Goal: Transaction & Acquisition: Purchase product/service

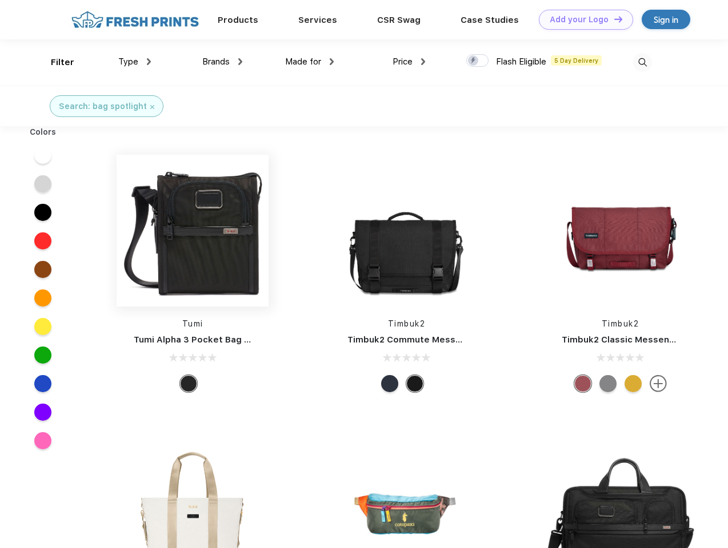
scroll to position [1, 0]
click at [581, 19] on link "Add your Logo Design Tool" at bounding box center [586, 20] width 94 height 20
click at [0, 0] on div "Design Tool" at bounding box center [0, 0] width 0 height 0
click at [613, 19] on link "Add your Logo Design Tool" at bounding box center [586, 20] width 94 height 20
click at [55, 62] on div "Filter" at bounding box center [62, 62] width 23 height 13
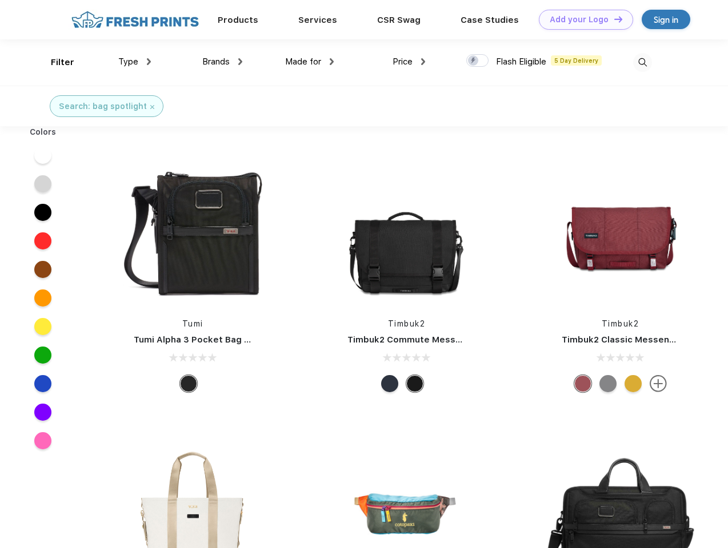
click at [135, 62] on span "Type" at bounding box center [128, 62] width 20 height 10
click at [222, 62] on span "Brands" at bounding box center [215, 62] width 27 height 10
click at [310, 62] on span "Made for" at bounding box center [303, 62] width 36 height 10
click at [409, 62] on span "Price" at bounding box center [402, 62] width 20 height 10
click at [477, 61] on div at bounding box center [477, 60] width 22 height 13
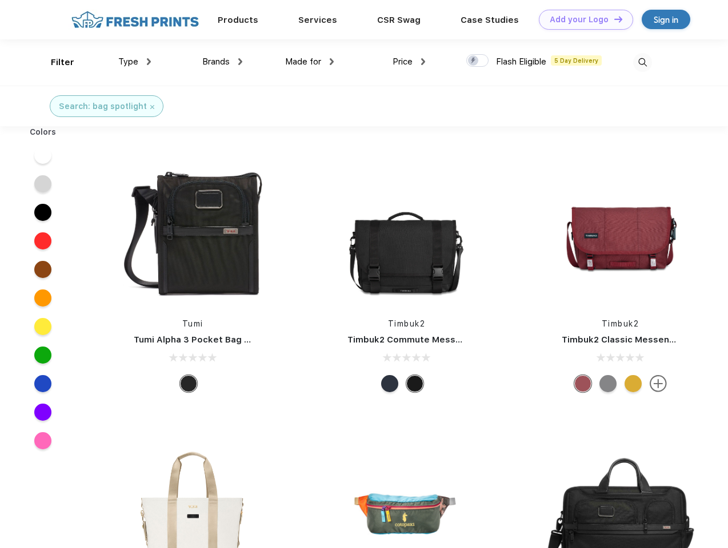
click at [473, 61] on input "checkbox" at bounding box center [469, 57] width 7 height 7
click at [642, 62] on img at bounding box center [642, 62] width 19 height 19
